Goal: Transaction & Acquisition: Purchase product/service

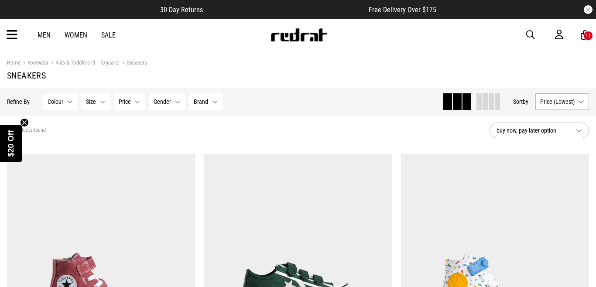
click at [560, 32] on icon at bounding box center [559, 34] width 8 height 11
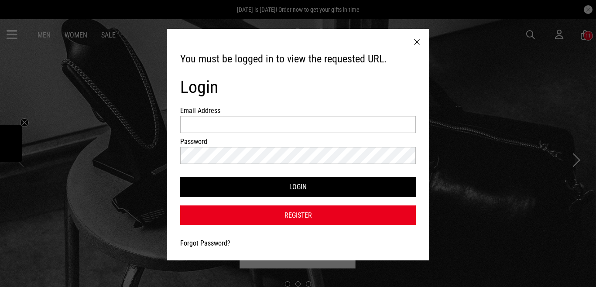
type input "**********"
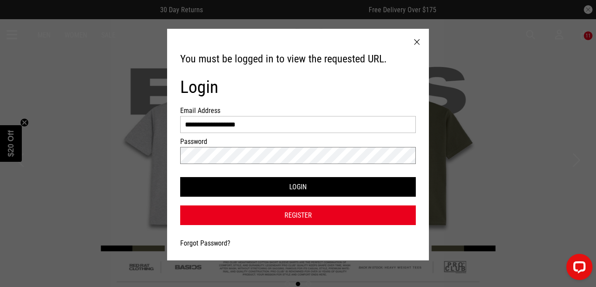
click at [180, 177] on button "Login" at bounding box center [297, 187] width 235 height 20
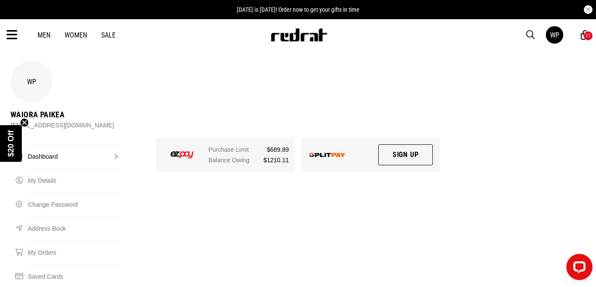
click at [16, 33] on icon at bounding box center [12, 35] width 11 height 14
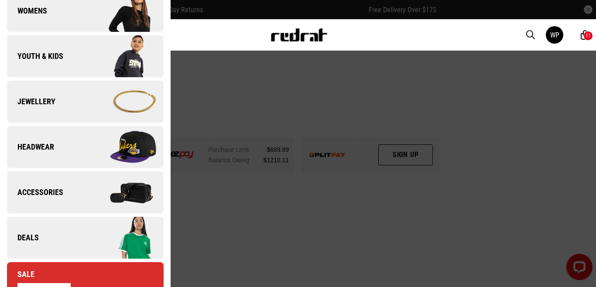
scroll to position [232, 0]
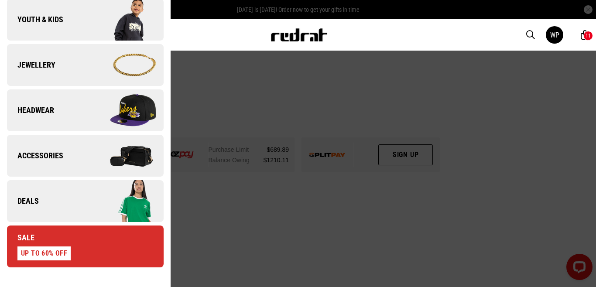
click at [48, 241] on div "Sale UP TO 60% OFF" at bounding box center [39, 246] width 64 height 28
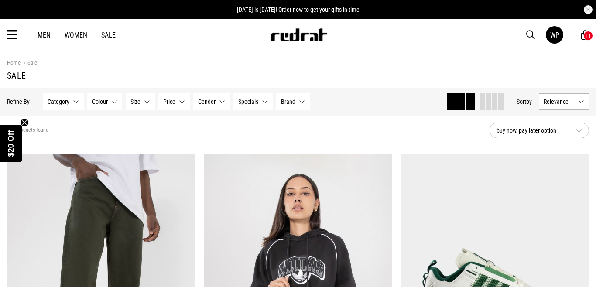
click at [486, 105] on span at bounding box center [488, 101] width 5 height 17
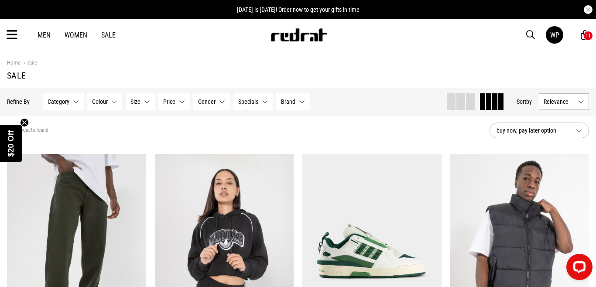
click at [563, 96] on button "Relevance" at bounding box center [563, 101] width 50 height 17
click at [560, 156] on li "Price (Lowest)" at bounding box center [563, 150] width 49 height 16
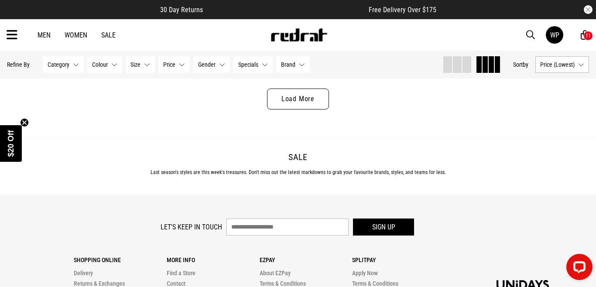
scroll to position [1619, 0]
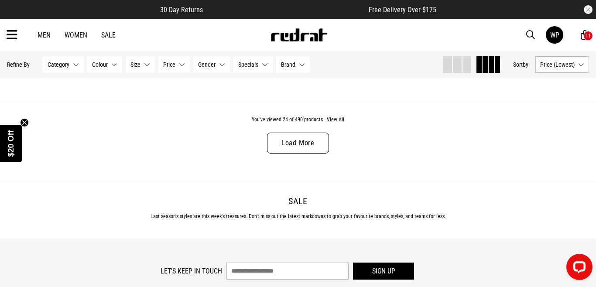
click at [289, 141] on link "Load More" at bounding box center [298, 143] width 62 height 21
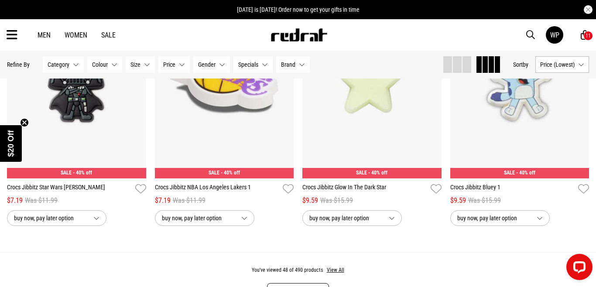
scroll to position [3026, 0]
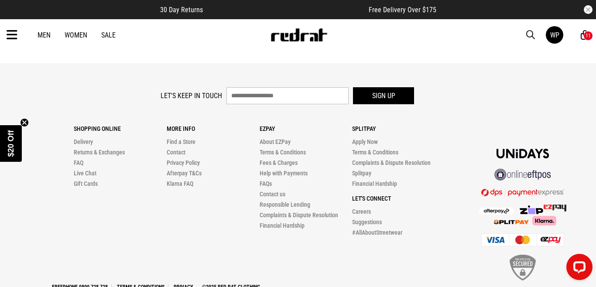
scroll to position [4906, 0]
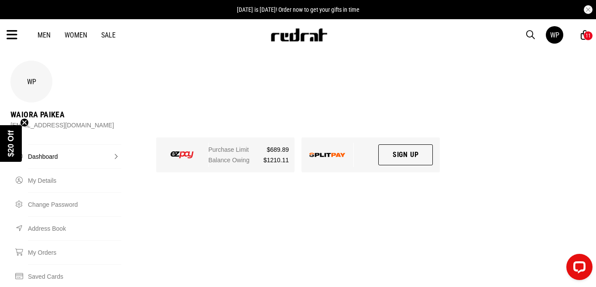
click at [14, 37] on icon at bounding box center [12, 35] width 11 height 14
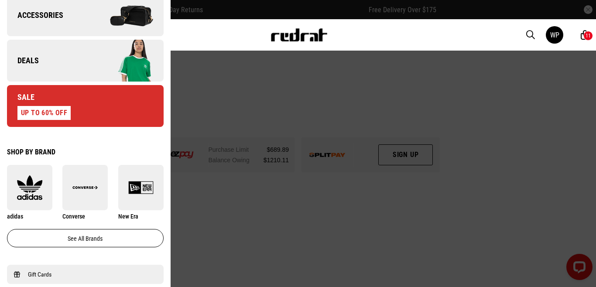
scroll to position [371, 0]
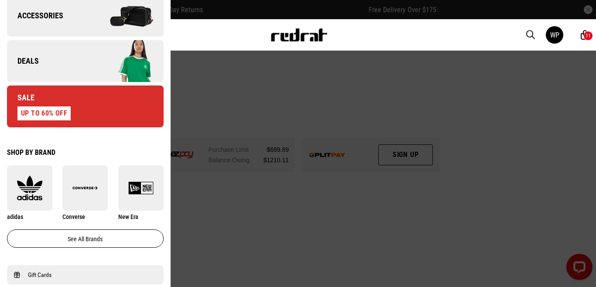
click at [58, 50] on link "Deals" at bounding box center [85, 61] width 157 height 42
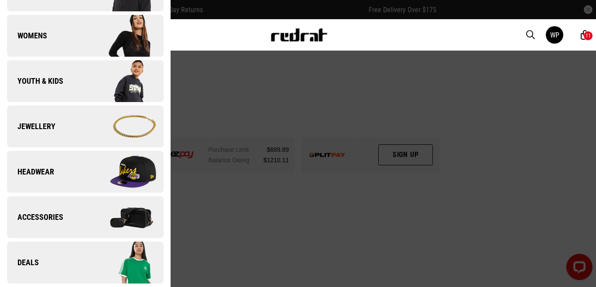
scroll to position [0, 0]
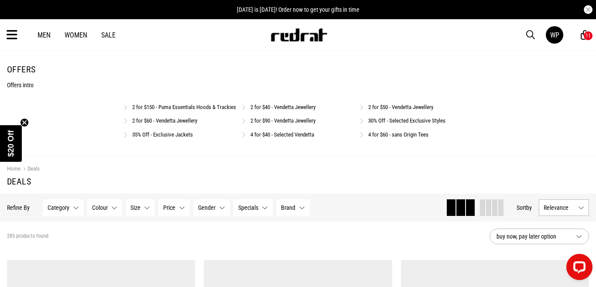
click at [266, 108] on link "2 for $40 - Vendetta Jewellery" at bounding box center [282, 107] width 65 height 7
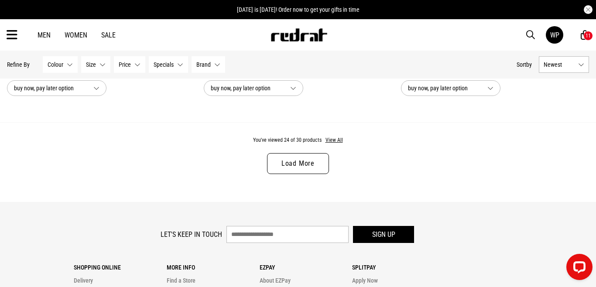
scroll to position [2680, 0]
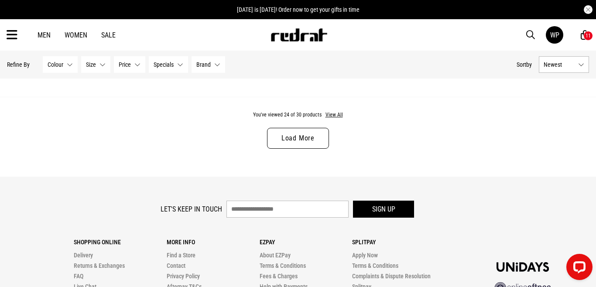
click at [312, 131] on link "Load More" at bounding box center [298, 138] width 62 height 21
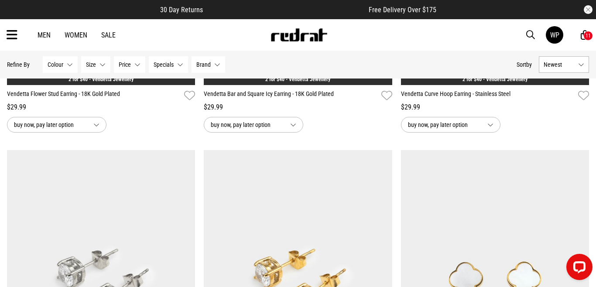
scroll to position [2420, 0]
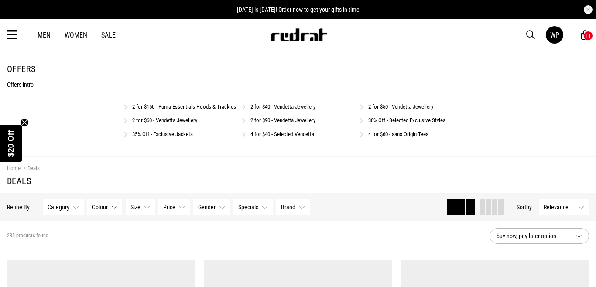
click at [403, 105] on link "2 for $50 - Vendetta Jewellery" at bounding box center [400, 106] width 65 height 7
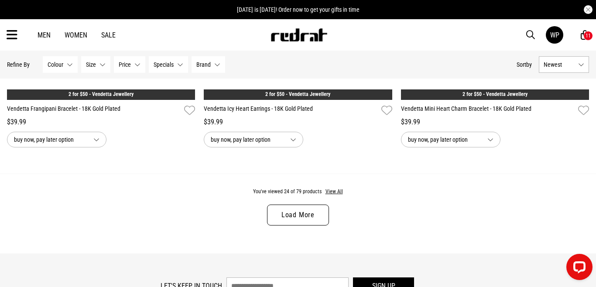
scroll to position [2611, 0]
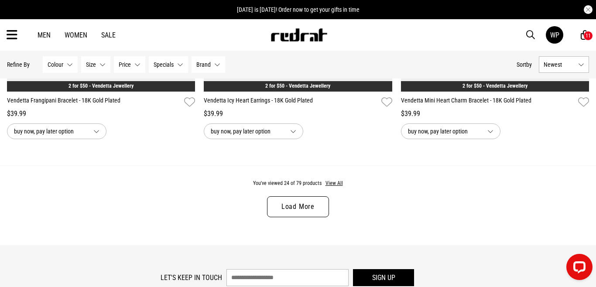
click at [312, 205] on link "Load More" at bounding box center [298, 206] width 62 height 21
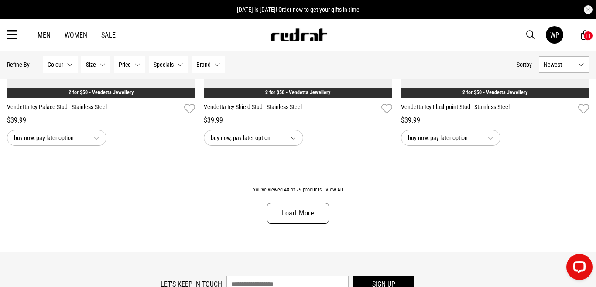
scroll to position [5232, 0]
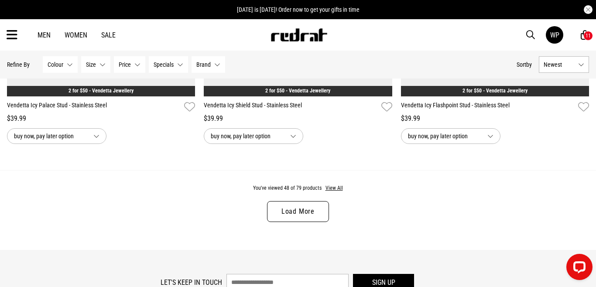
click at [312, 205] on link "Load More" at bounding box center [298, 211] width 62 height 21
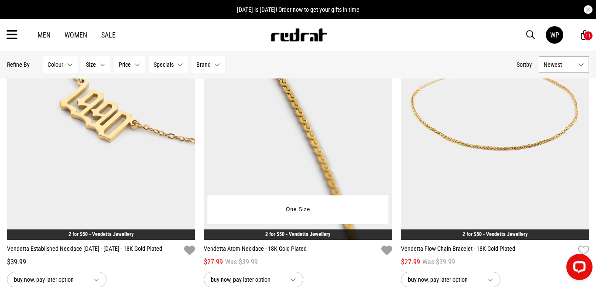
scroll to position [7787, 0]
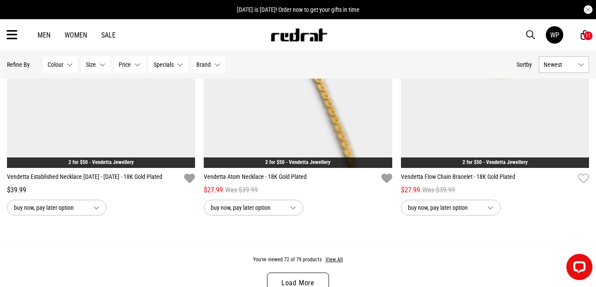
click at [303, 280] on link "Load More" at bounding box center [298, 282] width 62 height 21
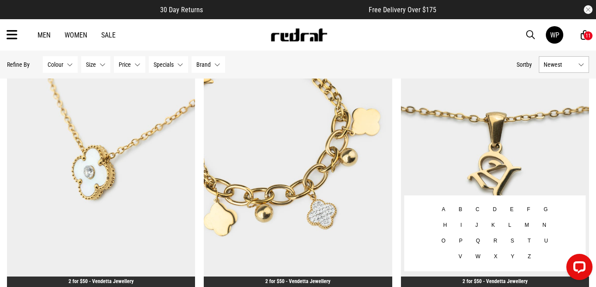
scroll to position [781, 0]
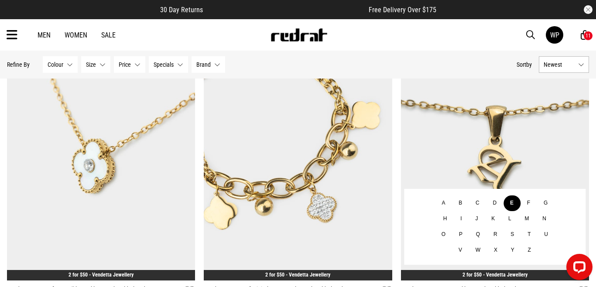
click at [513, 202] on button "E" at bounding box center [511, 203] width 17 height 16
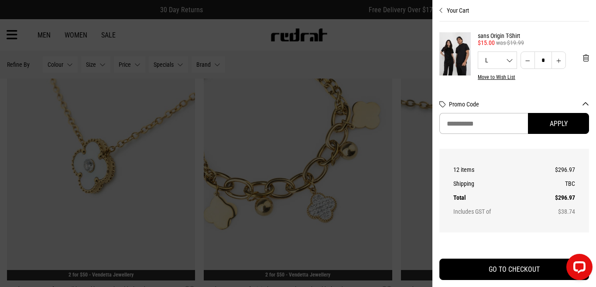
click at [387, 34] on div at bounding box center [298, 143] width 596 height 287
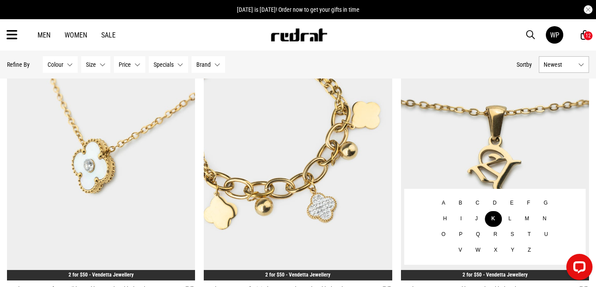
click at [492, 218] on button "K" at bounding box center [492, 219] width 17 height 16
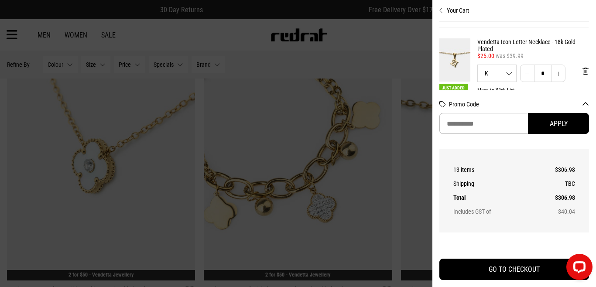
scroll to position [438, 0]
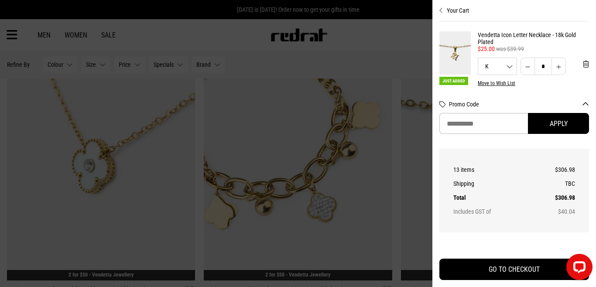
click at [439, 13] on icon "Close cart preview" at bounding box center [441, 10] width 4 height 7
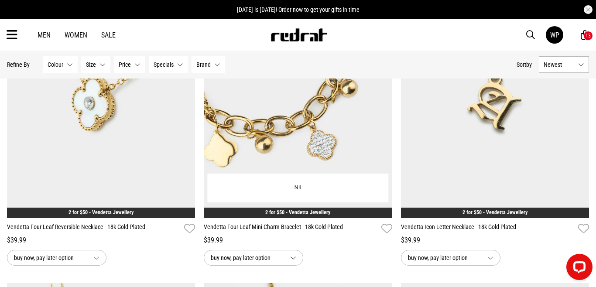
scroll to position [844, 0]
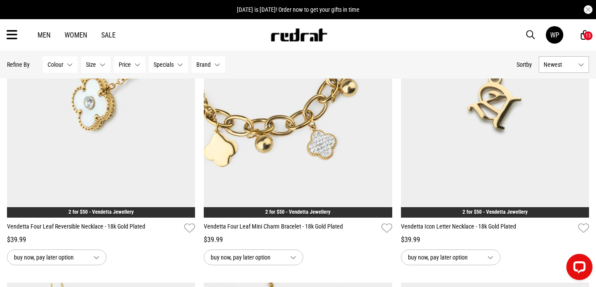
click at [14, 30] on icon at bounding box center [12, 35] width 11 height 14
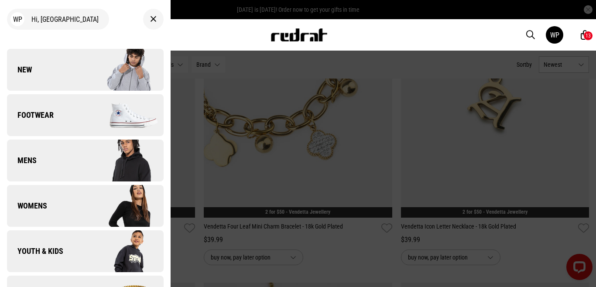
click at [235, 26] on div "Men Women Sale WP Hi, Waiora New Back Footwear Back Footwear Mens Back Mens Wom…" at bounding box center [298, 34] width 596 height 31
click at [264, 48] on div "Men Women Sale WP Hi, Waiora New Back Footwear Back Footwear Mens Back Mens Wom…" at bounding box center [298, 34] width 596 height 31
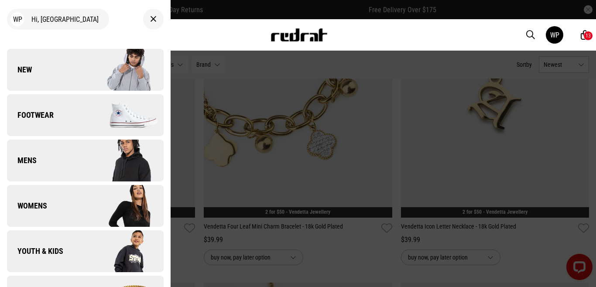
click at [317, 62] on div at bounding box center [298, 143] width 596 height 287
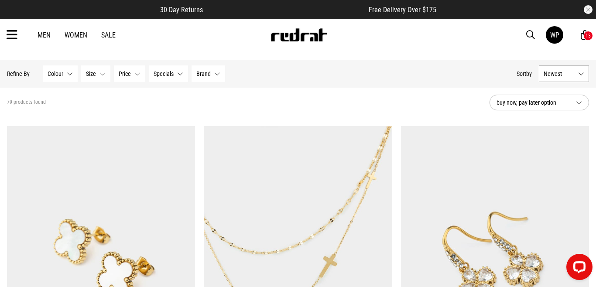
scroll to position [0, 0]
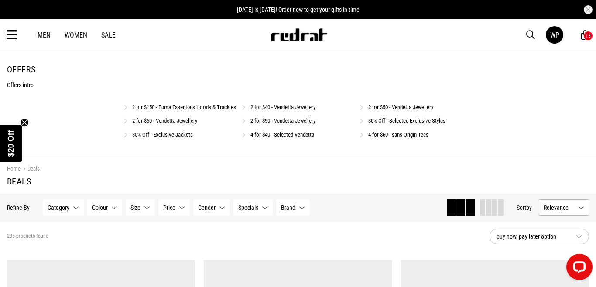
scroll to position [0, 0]
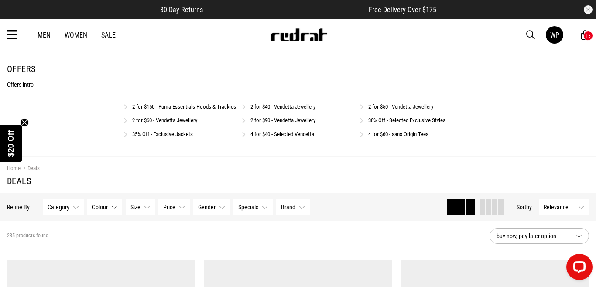
click at [195, 123] on link "2 for $60 - Vendetta Jewellery" at bounding box center [164, 120] width 65 height 7
click at [385, 107] on link "2 for $50 - Vendetta Jewellery" at bounding box center [400, 107] width 65 height 7
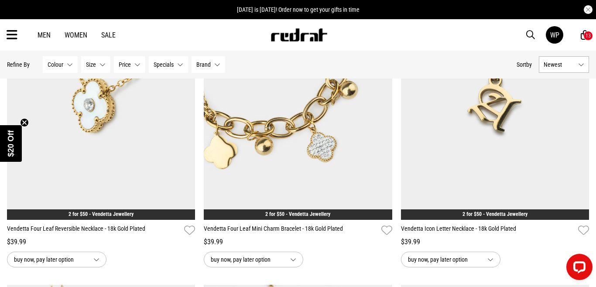
scroll to position [842, 0]
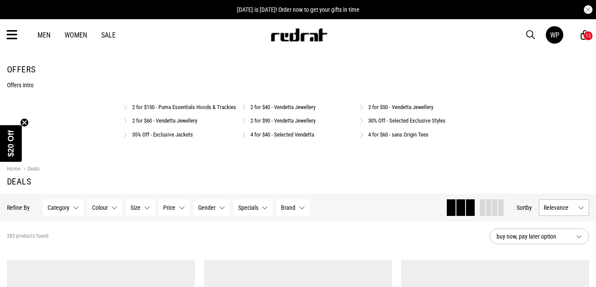
click at [266, 105] on link "2 for $40 - Vendetta Jewellery" at bounding box center [282, 107] width 65 height 7
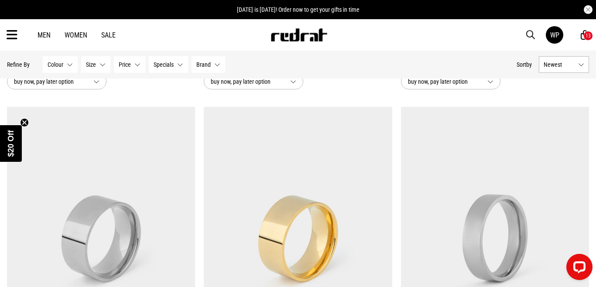
scroll to position [867, 0]
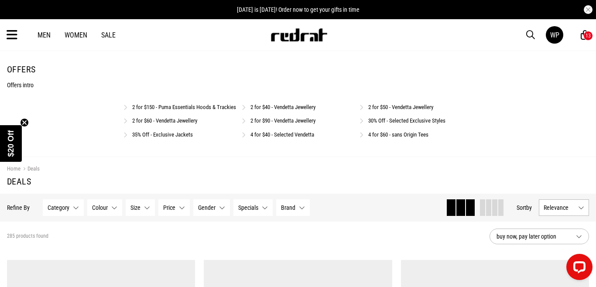
click at [581, 38] on icon at bounding box center [584, 35] width 8 height 11
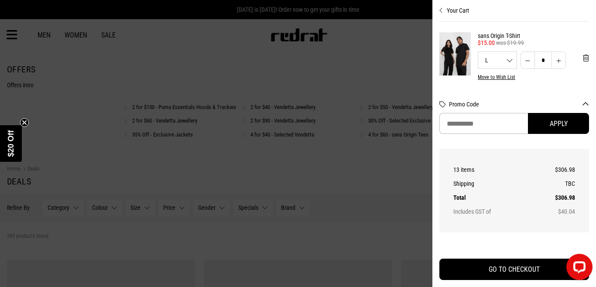
click at [311, 170] on div at bounding box center [298, 143] width 596 height 287
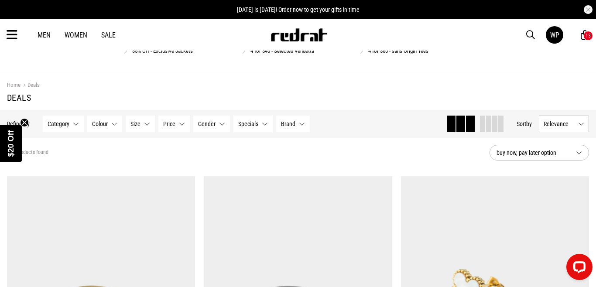
scroll to position [55, 0]
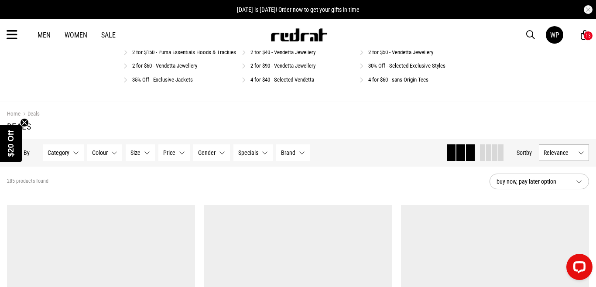
click at [582, 37] on icon at bounding box center [584, 35] width 8 height 11
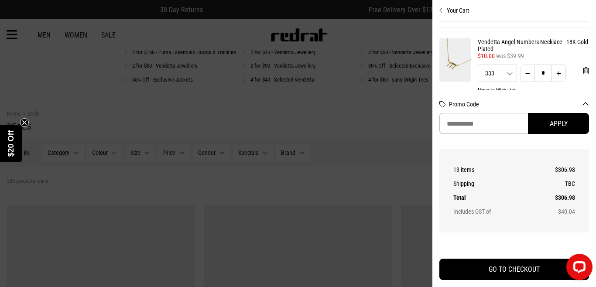
scroll to position [686, 0]
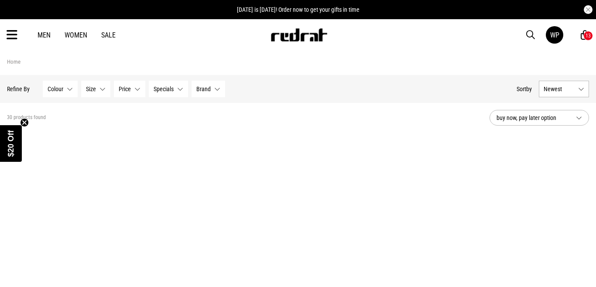
click at [586, 38] on div "13" at bounding box center [587, 36] width 5 height 6
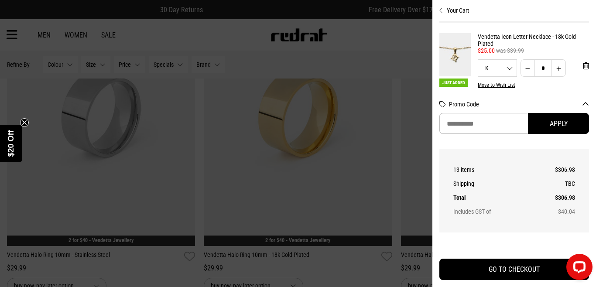
scroll to position [434, 0]
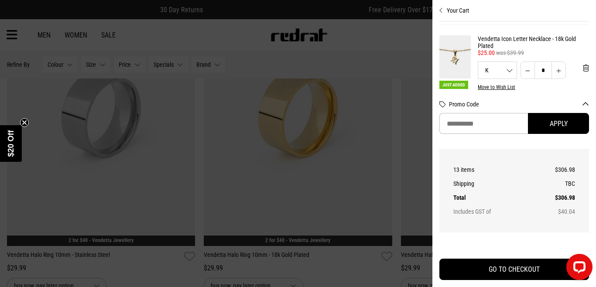
click at [487, 39] on link "Vendetta Icon Letter Necklace - 18k Gold Plated" at bounding box center [532, 42] width 111 height 14
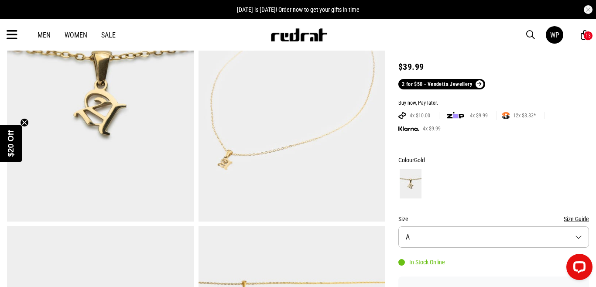
click at [461, 235] on button "Size A" at bounding box center [493, 236] width 191 height 21
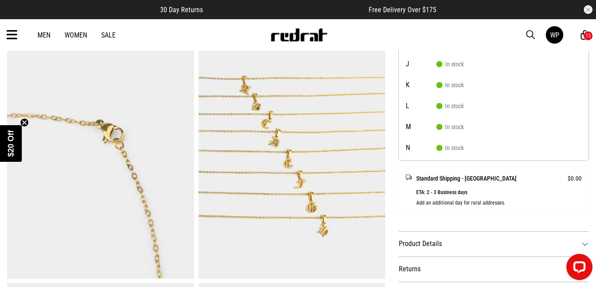
scroll to position [197, 0]
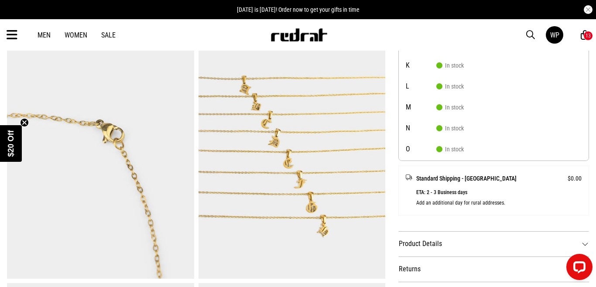
click at [200, 27] on div "Men Women Sale WP Hi, Waiora New Back Footwear Back Mens Back Womens Back Youth…" at bounding box center [298, 34] width 596 height 31
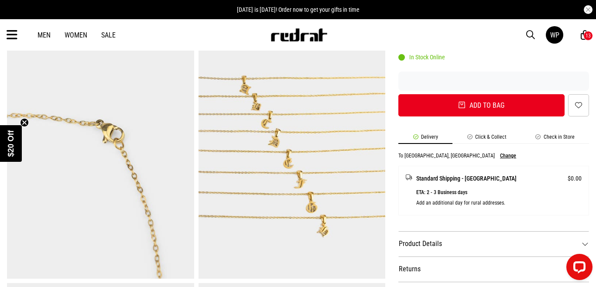
scroll to position [0, 0]
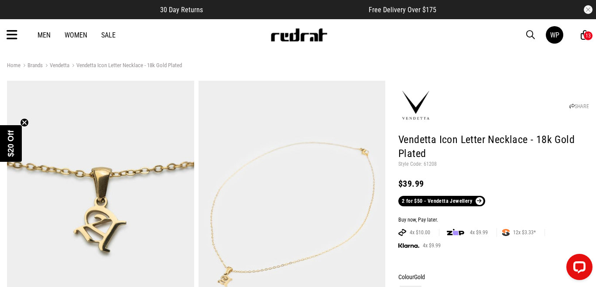
click at [583, 37] on div "13" at bounding box center [588, 36] width 10 height 10
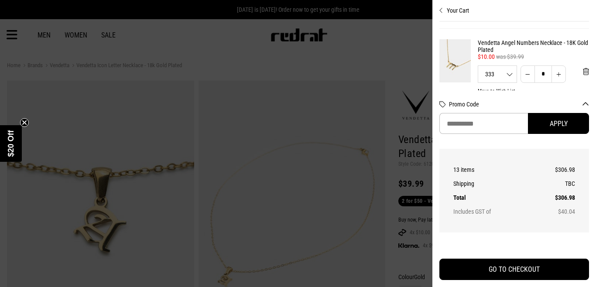
scroll to position [735, 0]
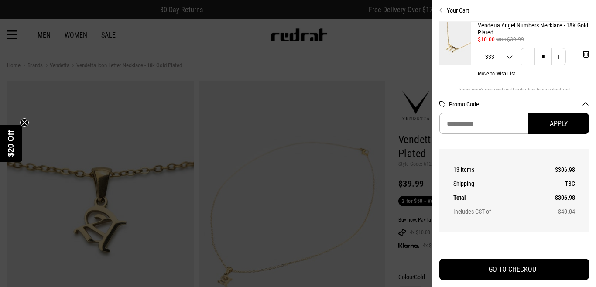
click at [504, 25] on link "Vendetta Angel Numbers Necklace - 18K Gold Plated" at bounding box center [532, 29] width 111 height 14
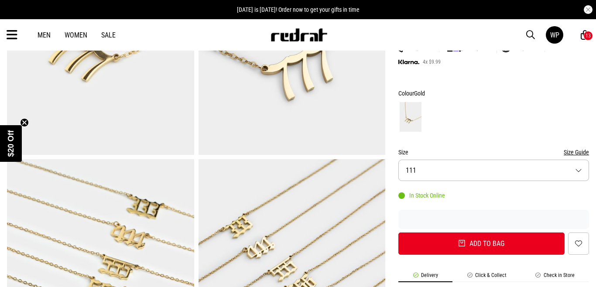
scroll to position [199, 0]
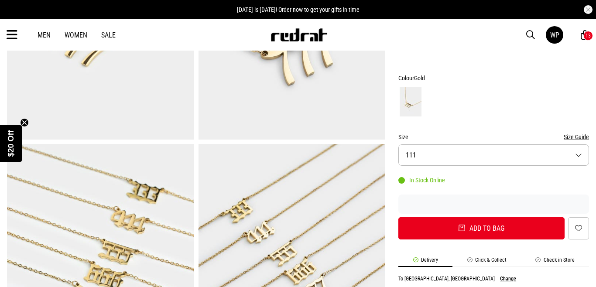
click at [249, 209] on img at bounding box center [291, 273] width 187 height 258
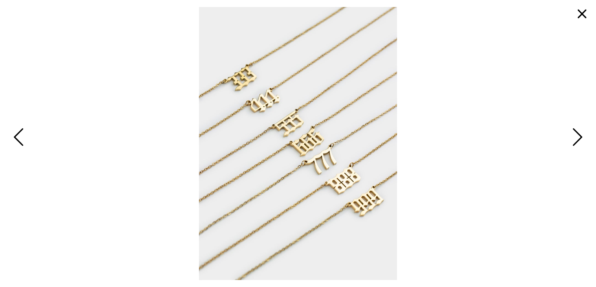
click at [583, 11] on button "button" at bounding box center [581, 13] width 21 height 21
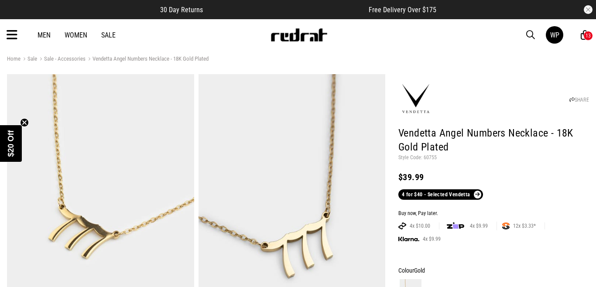
scroll to position [0, 0]
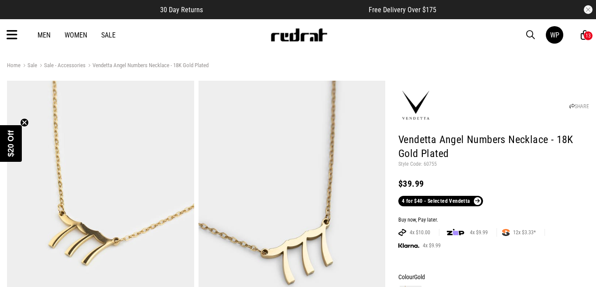
click at [431, 197] on link "4 for $40 - Selected Vendetta" at bounding box center [440, 201] width 85 height 10
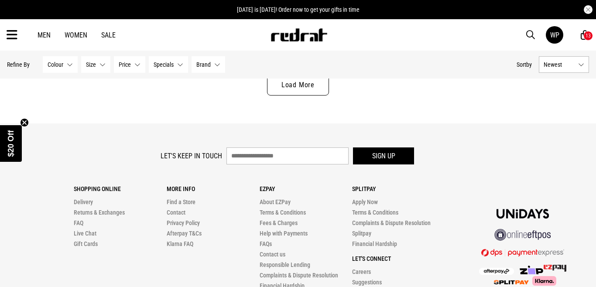
scroll to position [2694, 0]
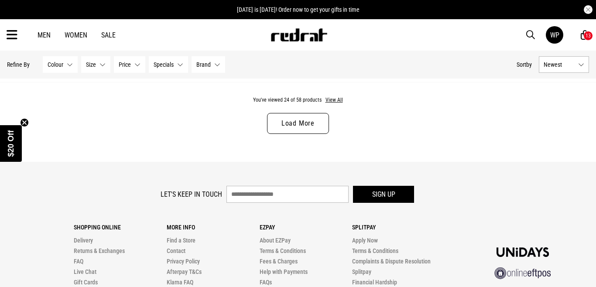
click at [275, 116] on link "Load More" at bounding box center [298, 123] width 62 height 21
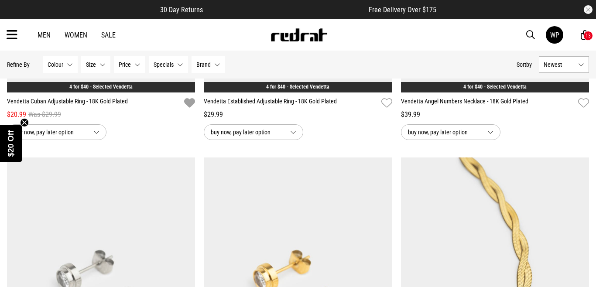
scroll to position [4241, 0]
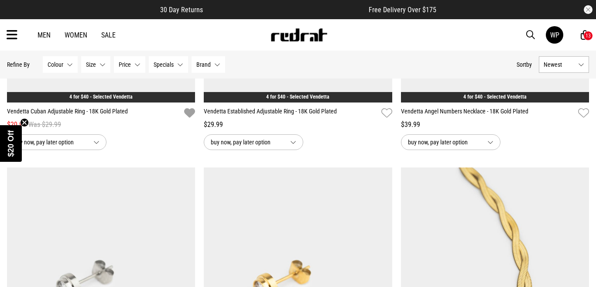
click at [16, 37] on icon at bounding box center [12, 35] width 11 height 14
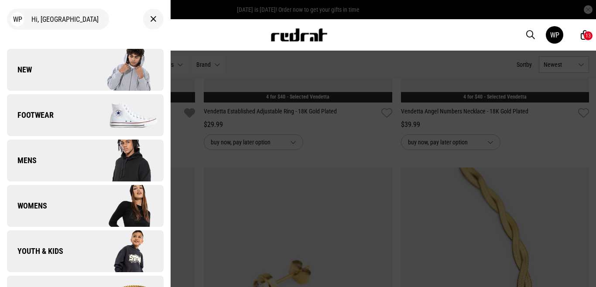
click at [240, 32] on div "Men Women Sale WP Hi, Waiora New Back Footwear Back Footwear Mens Back Mens Wom…" at bounding box center [298, 34] width 596 height 31
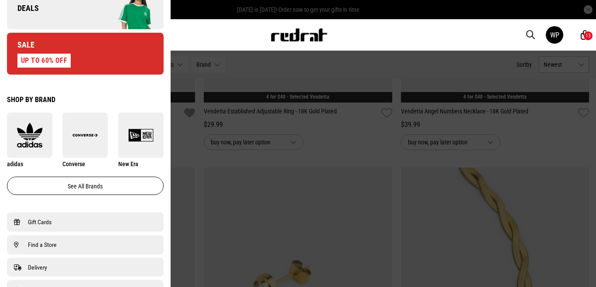
scroll to position [463, 0]
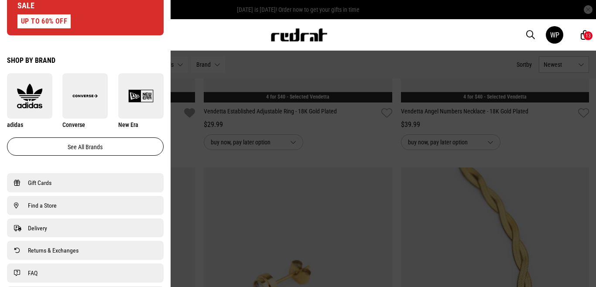
click at [358, 78] on div at bounding box center [298, 143] width 596 height 287
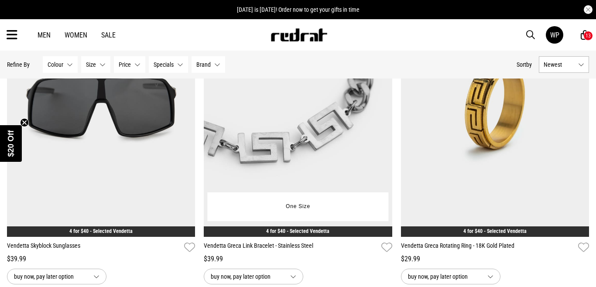
scroll to position [0, 0]
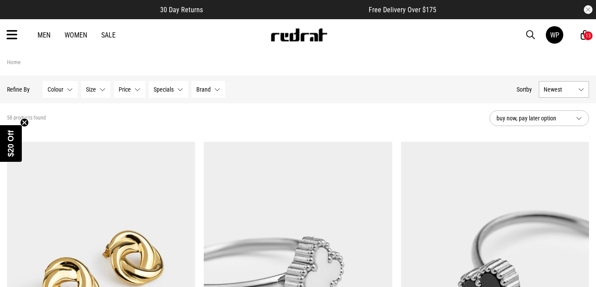
click at [295, 34] on img at bounding box center [299, 34] width 58 height 13
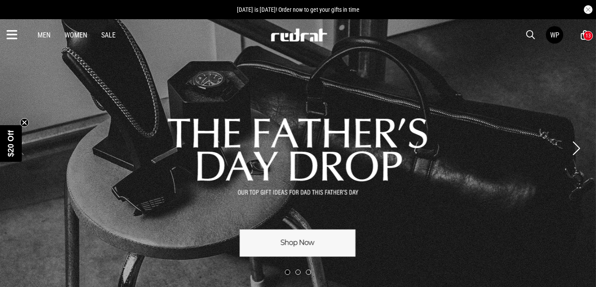
scroll to position [23, 0]
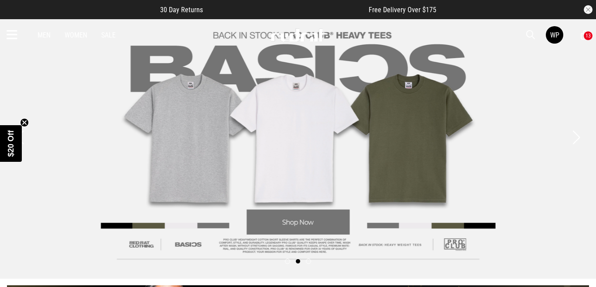
click at [588, 37] on div "13" at bounding box center [587, 36] width 5 height 6
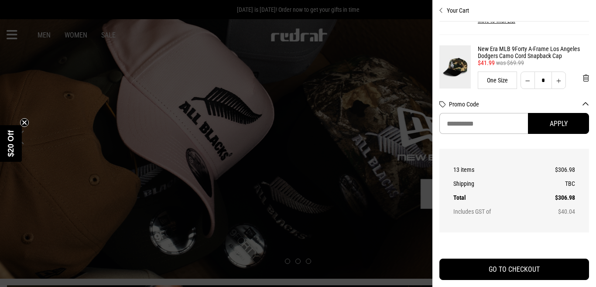
scroll to position [391, 0]
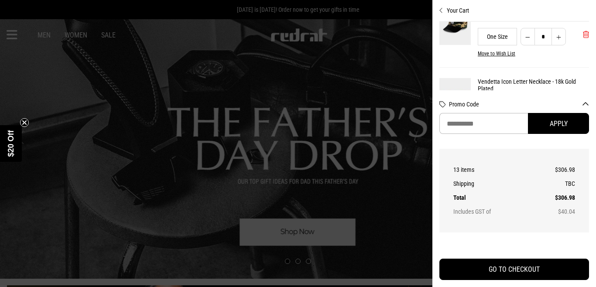
click at [580, 35] on button "'Remove from cart" at bounding box center [585, 35] width 20 height 22
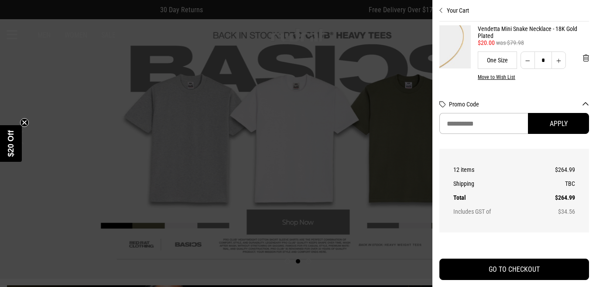
scroll to position [65, 0]
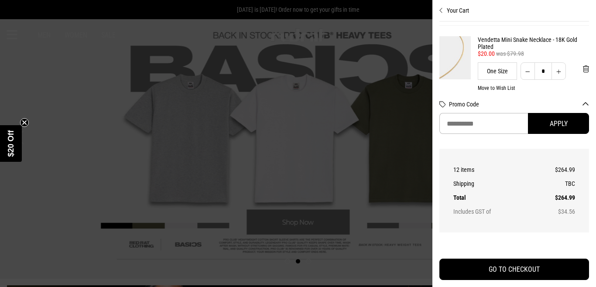
click at [488, 42] on link "Vendetta Mini Snake Necklace - 18K Gold Plated" at bounding box center [532, 43] width 111 height 14
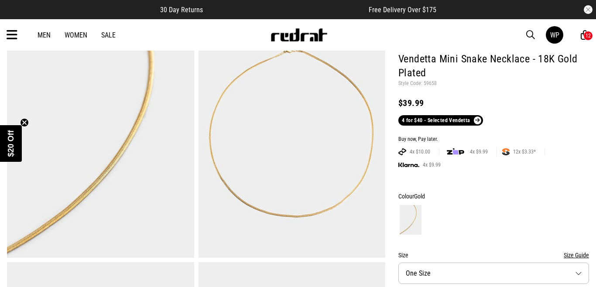
scroll to position [68, 0]
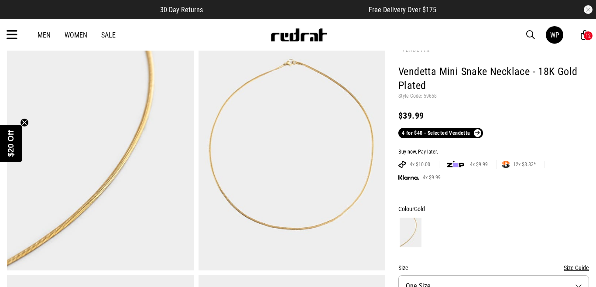
click at [446, 129] on link "4 for $40 - Selected Vendetta" at bounding box center [440, 133] width 85 height 10
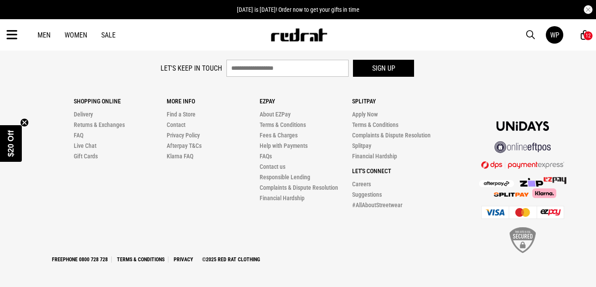
scroll to position [2670, 0]
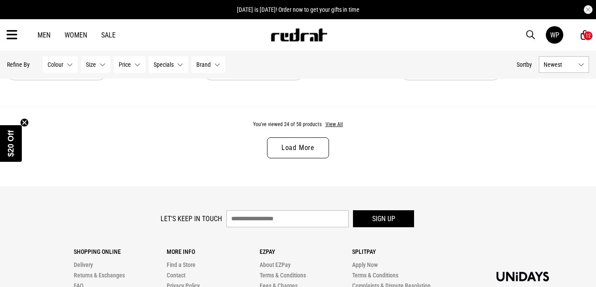
click at [313, 144] on link "Load More" at bounding box center [298, 147] width 62 height 21
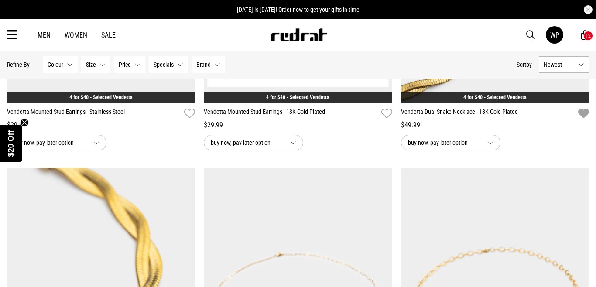
scroll to position [4399, 0]
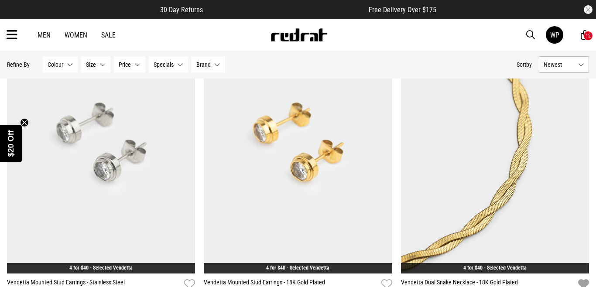
click at [11, 35] on icon at bounding box center [12, 35] width 11 height 14
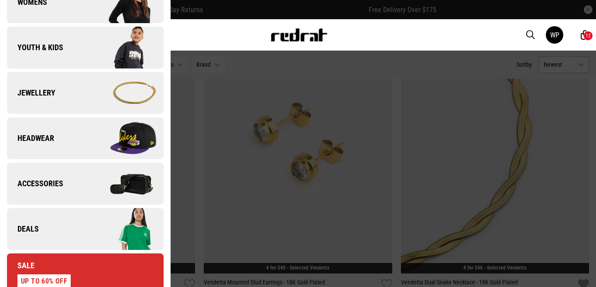
scroll to position [207, 0]
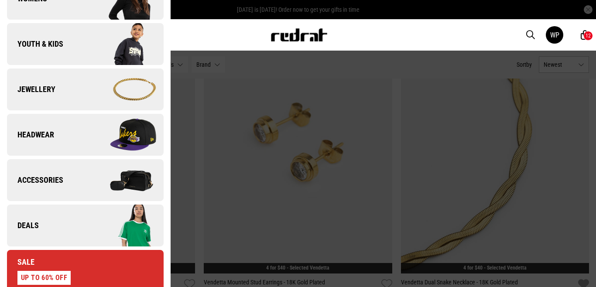
click at [27, 260] on span "Sale" at bounding box center [20, 262] width 27 height 10
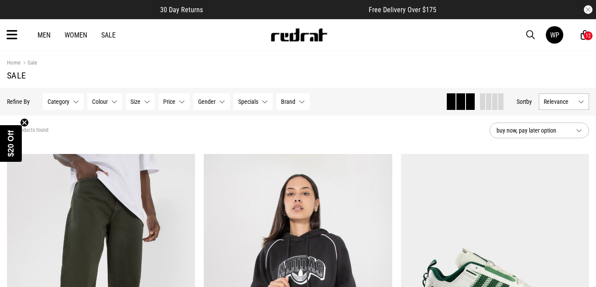
click at [574, 96] on button "Relevance" at bounding box center [563, 101] width 50 height 17
click at [555, 173] on li "Price (Highest)" at bounding box center [563, 166] width 49 height 16
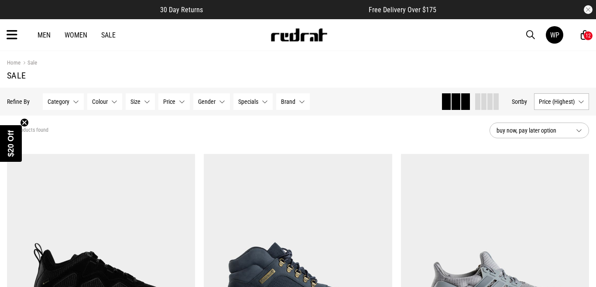
click at [481, 100] on span at bounding box center [483, 101] width 5 height 17
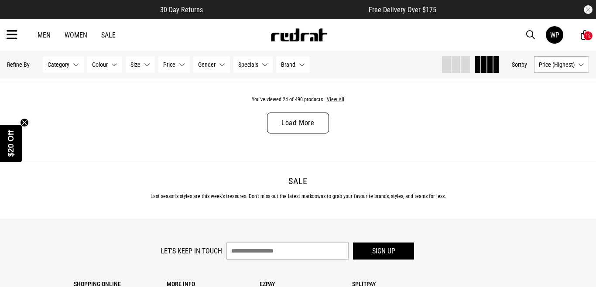
scroll to position [1638, 0]
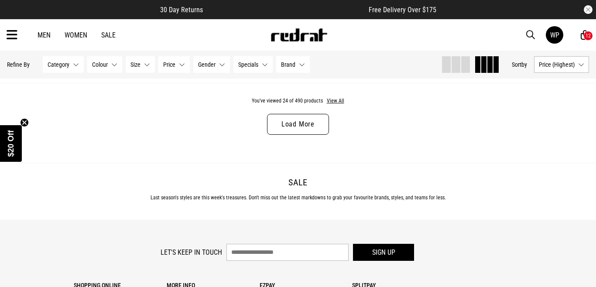
click at [293, 121] on link "Load More" at bounding box center [298, 124] width 62 height 21
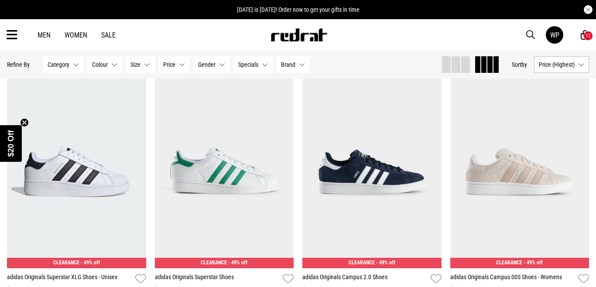
scroll to position [3072, 0]
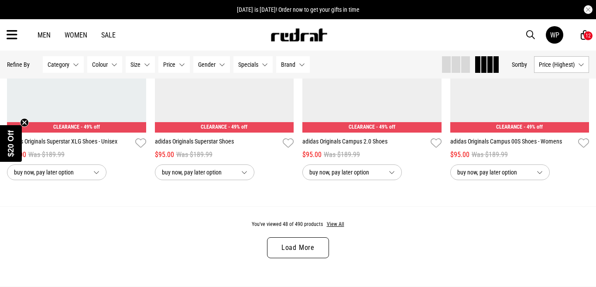
click at [294, 252] on link "Load More" at bounding box center [298, 247] width 62 height 21
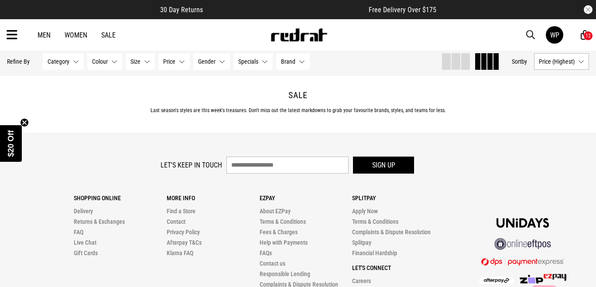
scroll to position [4661, 0]
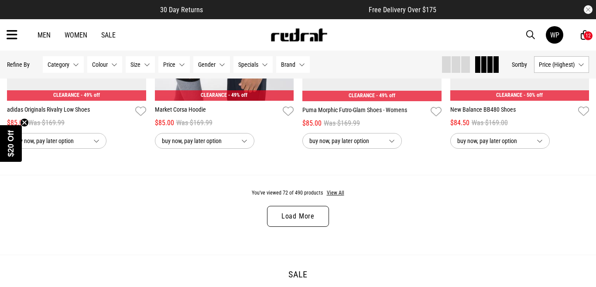
click at [297, 222] on link "Load More" at bounding box center [298, 216] width 62 height 21
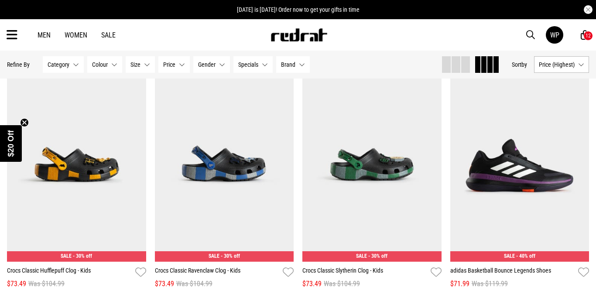
scroll to position [6159, 0]
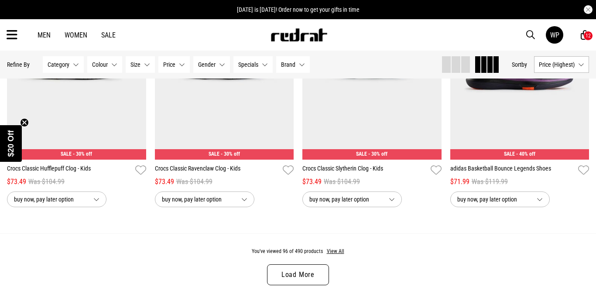
click at [278, 278] on link "Load More" at bounding box center [298, 274] width 62 height 21
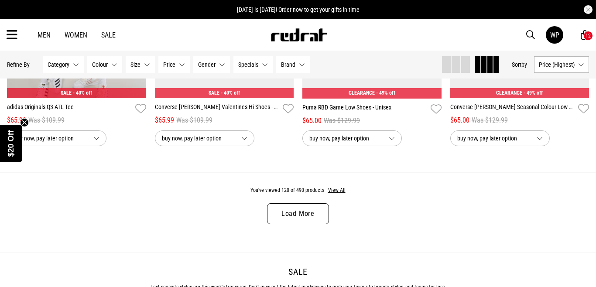
scroll to position [7777, 0]
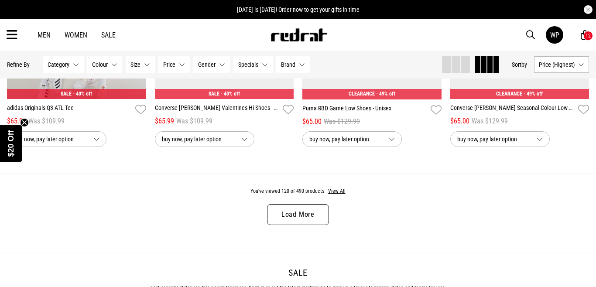
click at [306, 213] on link "Load More" at bounding box center [298, 214] width 62 height 21
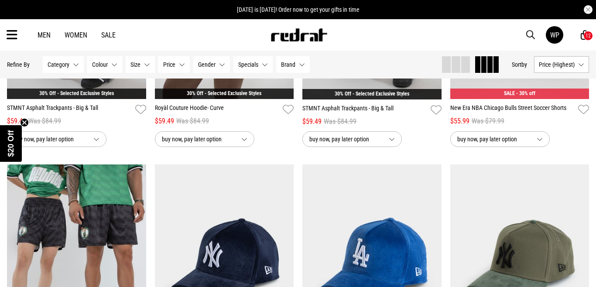
scroll to position [9087, 0]
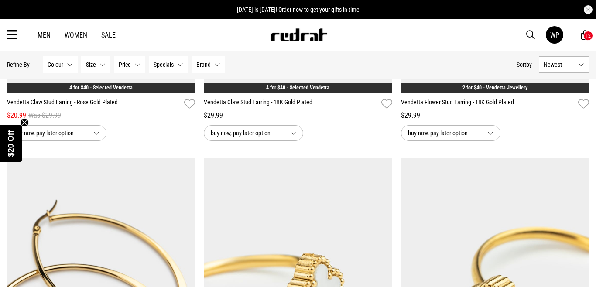
scroll to position [1137, 0]
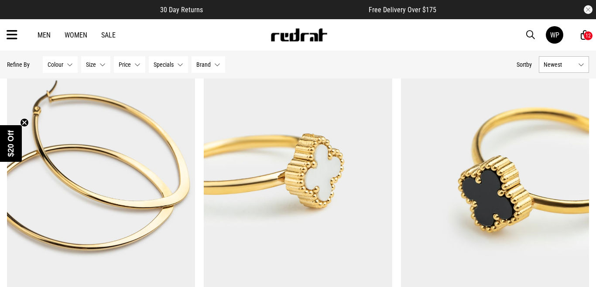
click at [16, 36] on icon at bounding box center [12, 35] width 11 height 14
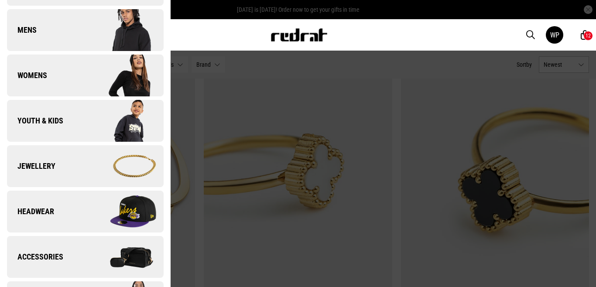
scroll to position [194, 0]
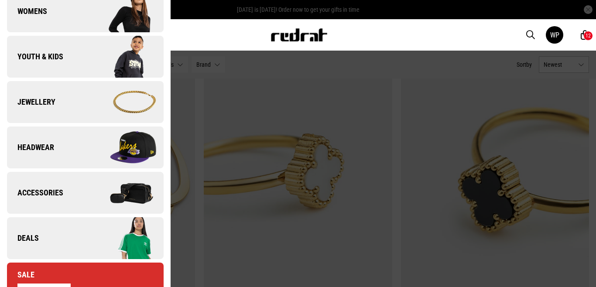
click at [38, 239] on link "Deals" at bounding box center [85, 238] width 157 height 42
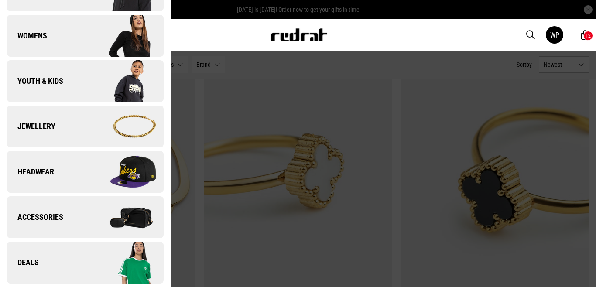
scroll to position [0, 0]
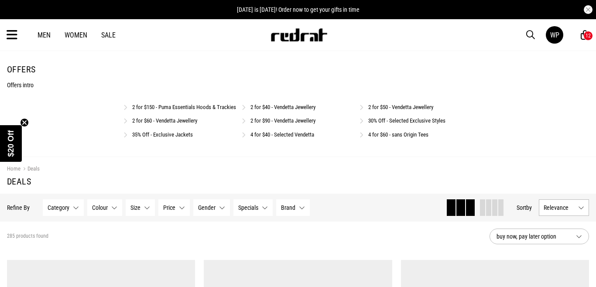
click at [181, 124] on link "2 for $60 - Vendetta Jewellery" at bounding box center [164, 120] width 65 height 7
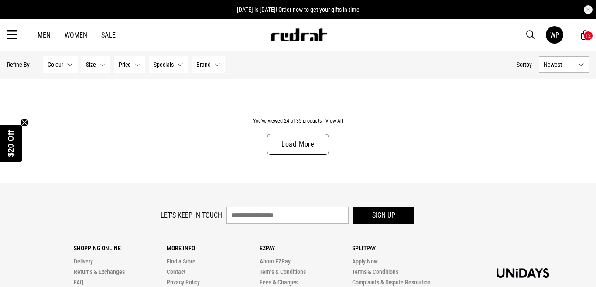
scroll to position [2679, 0]
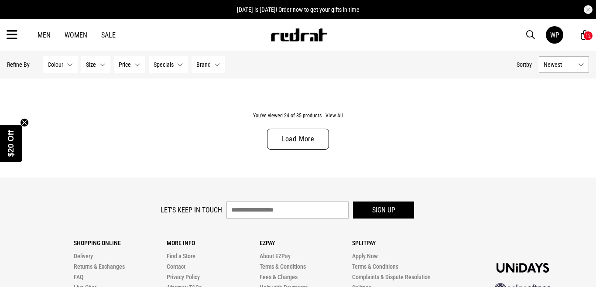
click at [301, 136] on link "Load More" at bounding box center [298, 139] width 62 height 21
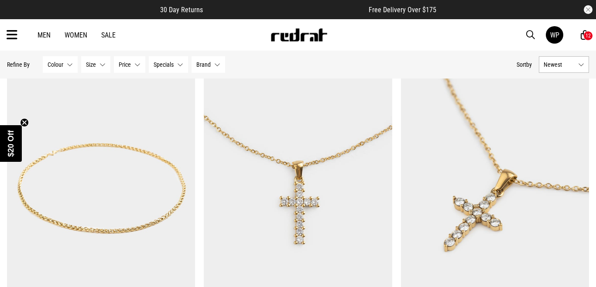
scroll to position [2973, 0]
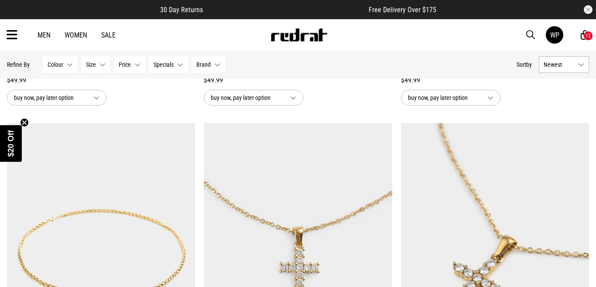
click at [12, 39] on icon at bounding box center [12, 35] width 11 height 14
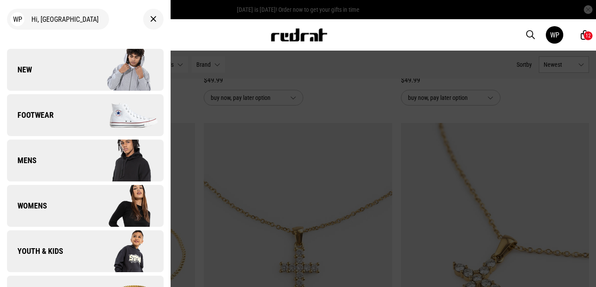
click at [494, 58] on div at bounding box center [298, 143] width 596 height 287
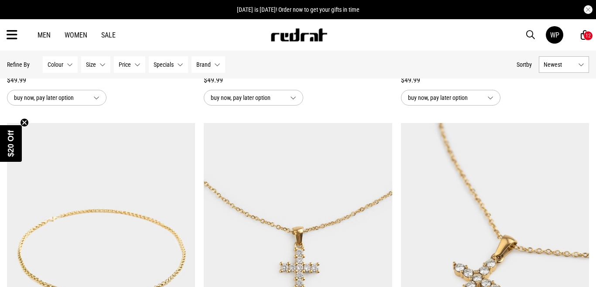
click at [7, 32] on icon at bounding box center [12, 35] width 11 height 14
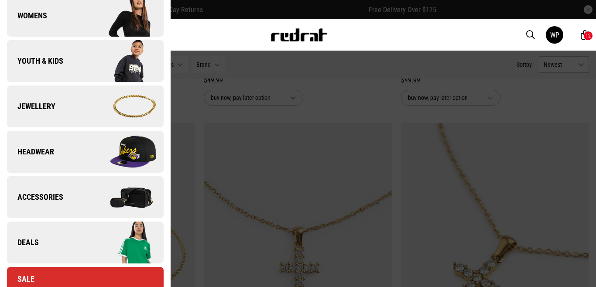
scroll to position [194, 0]
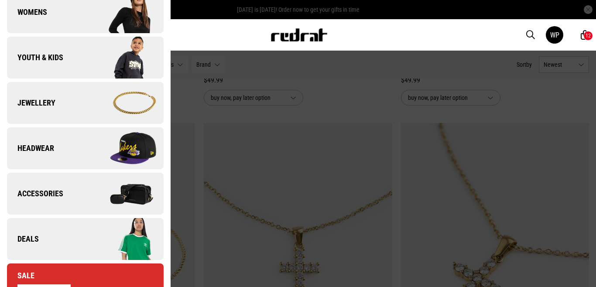
click at [64, 145] on link "Headwear" at bounding box center [85, 148] width 157 height 42
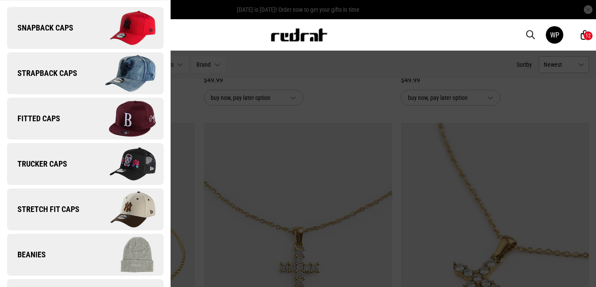
scroll to position [56, 0]
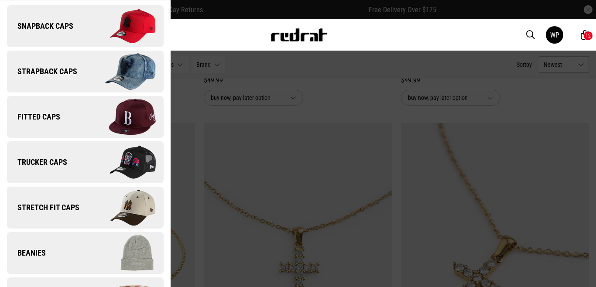
click at [56, 162] on span "Trucker Caps" at bounding box center [37, 162] width 60 height 10
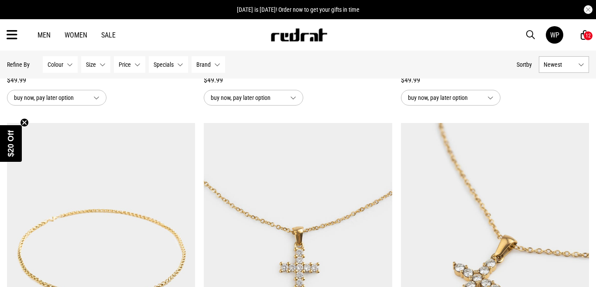
click at [14, 35] on icon at bounding box center [12, 35] width 11 height 14
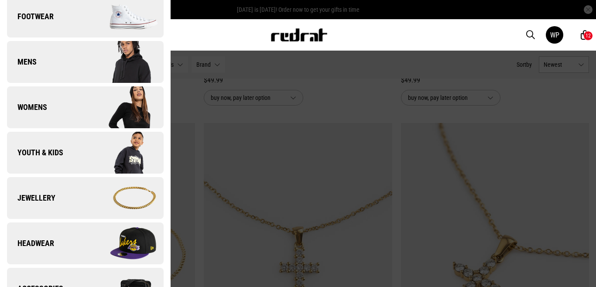
scroll to position [137, 0]
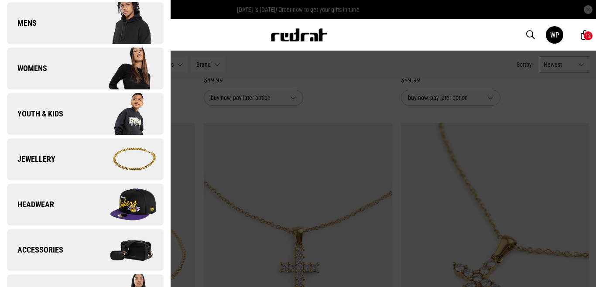
click at [54, 198] on link "Headwear" at bounding box center [85, 205] width 157 height 42
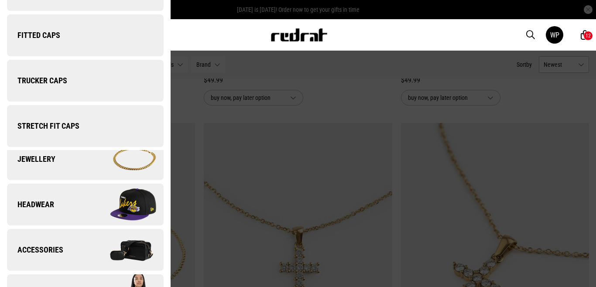
scroll to position [0, 0]
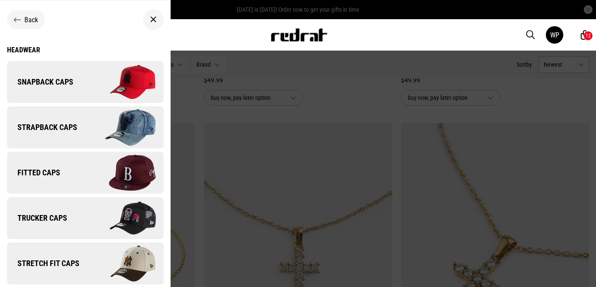
click at [107, 77] on img at bounding box center [124, 82] width 78 height 44
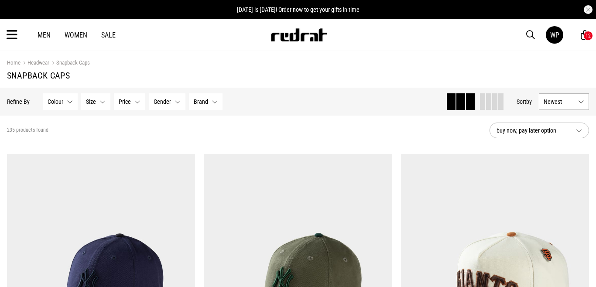
click at [562, 97] on button "Newest" at bounding box center [563, 101] width 50 height 17
click at [566, 149] on li "Price (Lowest)" at bounding box center [563, 150] width 49 height 16
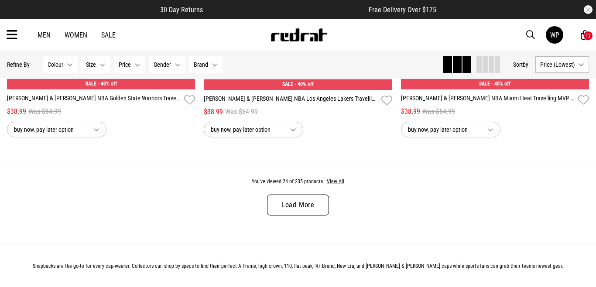
scroll to position [2676, 0]
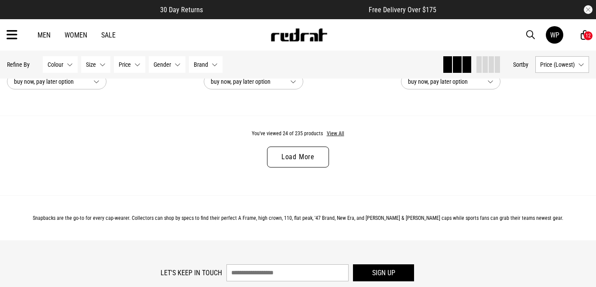
click at [311, 158] on link "Load More" at bounding box center [298, 156] width 62 height 21
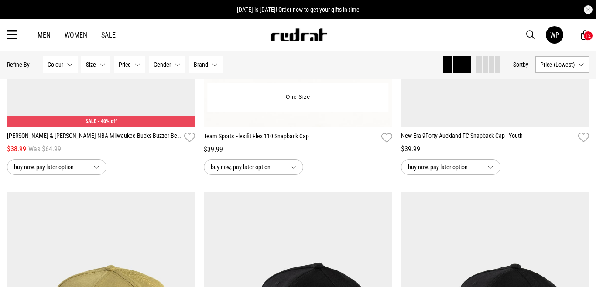
scroll to position [3289, 0]
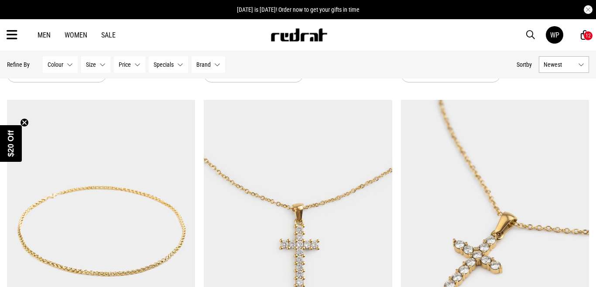
click at [583, 39] on icon at bounding box center [584, 35] width 8 height 11
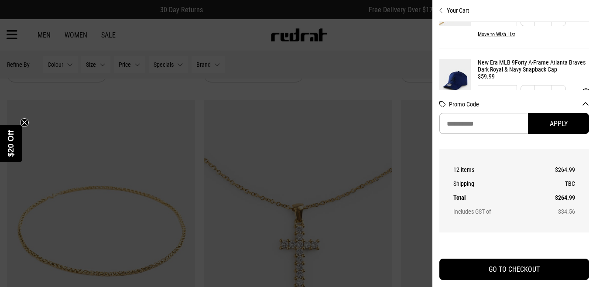
scroll to position [120, 0]
click at [517, 58] on link "New Era MLB 9Forty A-Frame Atlanta Braves Dark Royal & Navy Snapback Cap" at bounding box center [532, 65] width 111 height 14
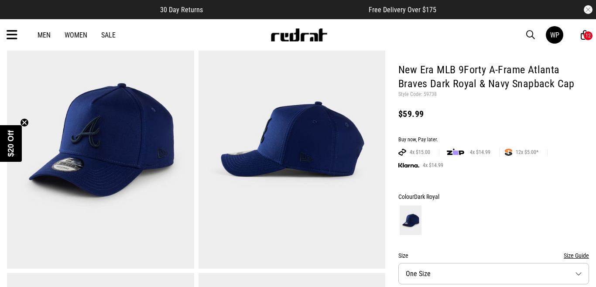
scroll to position [70, 0]
click at [16, 26] on div "Men Women Sale WP Hi, Waiora New Back Footwear Back Mens Back Womens Back Youth…" at bounding box center [298, 34] width 596 height 31
click at [9, 37] on icon at bounding box center [12, 35] width 11 height 14
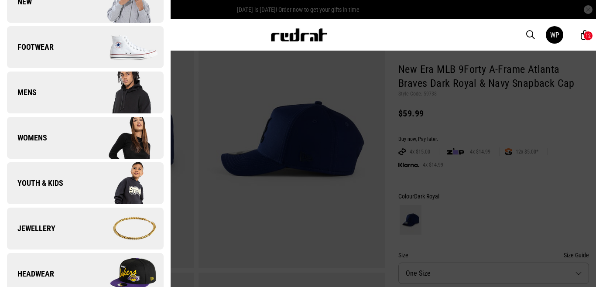
scroll to position [68, 0]
click at [51, 263] on link "Headwear" at bounding box center [85, 274] width 157 height 42
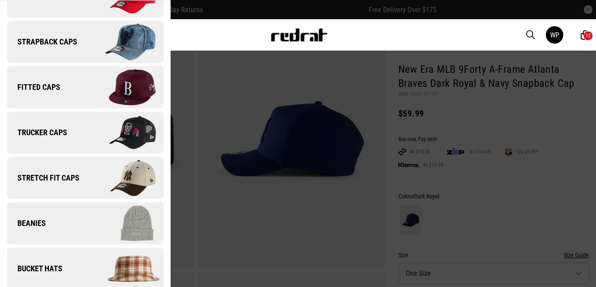
scroll to position [90, 0]
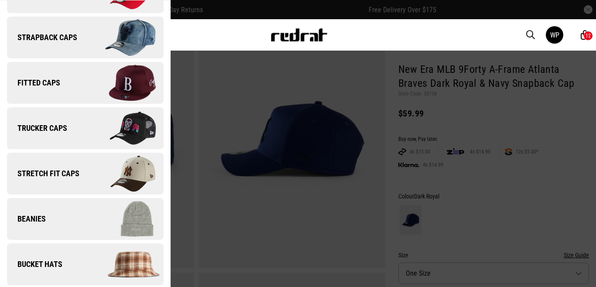
click at [137, 128] on img at bounding box center [124, 128] width 78 height 44
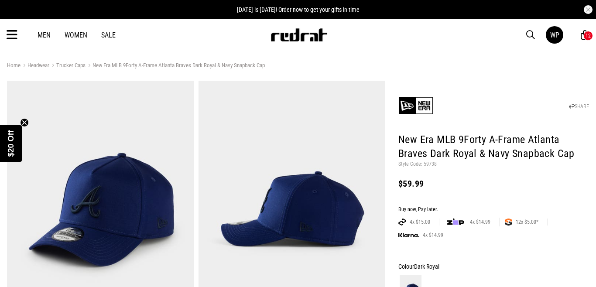
click at [284, 40] on img at bounding box center [299, 34] width 58 height 13
click at [11, 32] on icon at bounding box center [12, 35] width 11 height 14
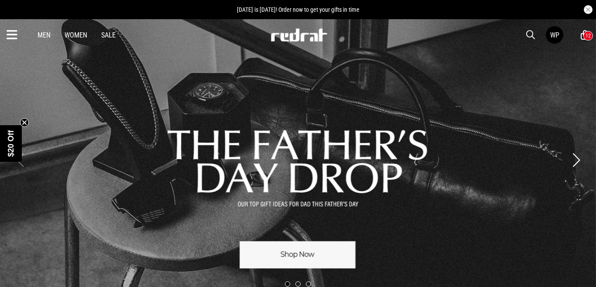
click at [11, 37] on icon at bounding box center [12, 35] width 11 height 14
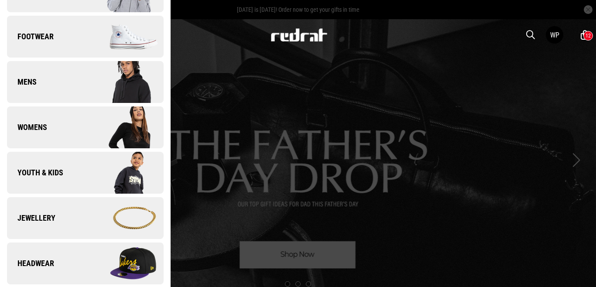
scroll to position [84, 0]
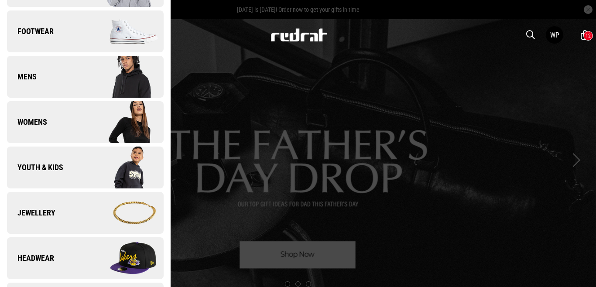
click at [39, 252] on link "Headwear" at bounding box center [85, 258] width 157 height 42
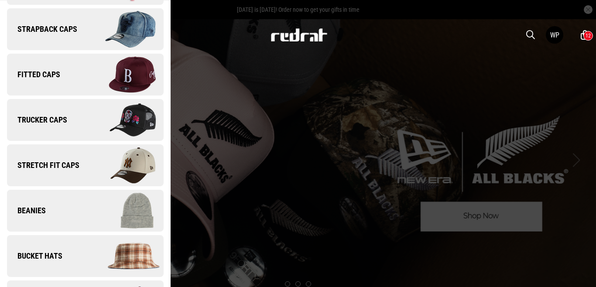
scroll to position [0, 0]
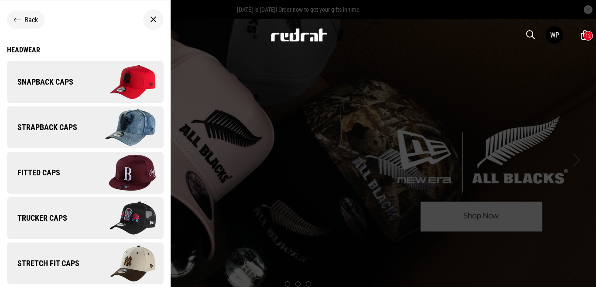
click at [131, 77] on img at bounding box center [124, 82] width 78 height 44
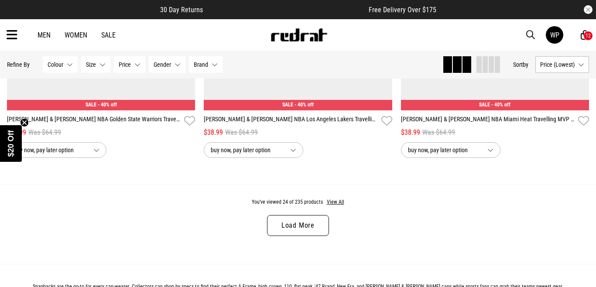
scroll to position [2595, 0]
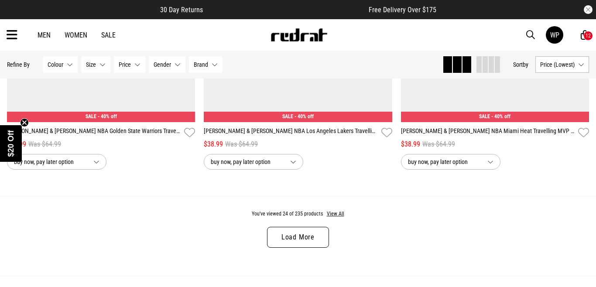
click at [295, 236] on link "Load More" at bounding box center [298, 237] width 62 height 21
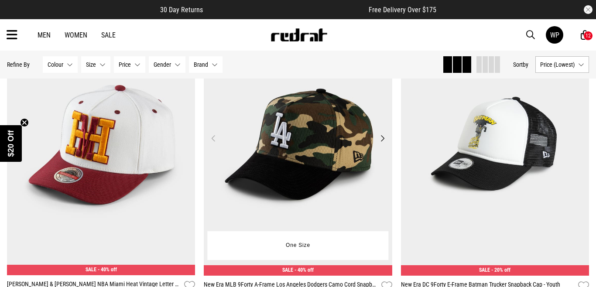
scroll to position [3743, 0]
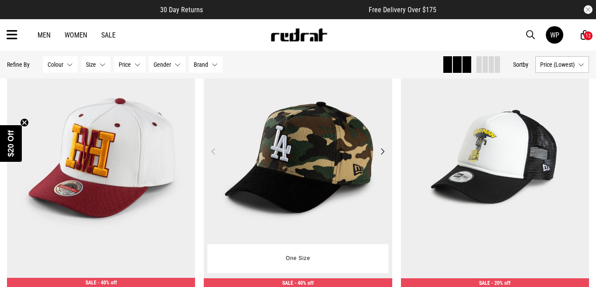
click at [383, 150] on button "Next" at bounding box center [382, 151] width 11 height 10
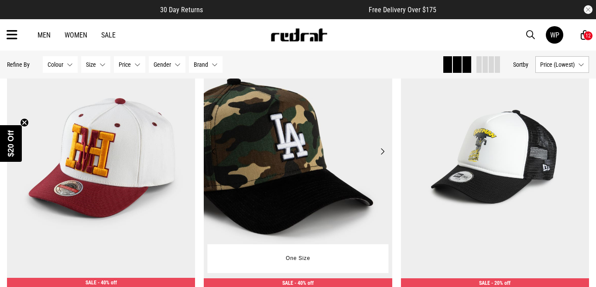
click at [383, 150] on button "Next" at bounding box center [382, 151] width 11 height 10
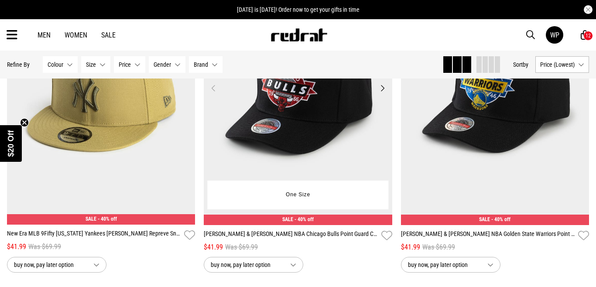
scroll to position [3478, 0]
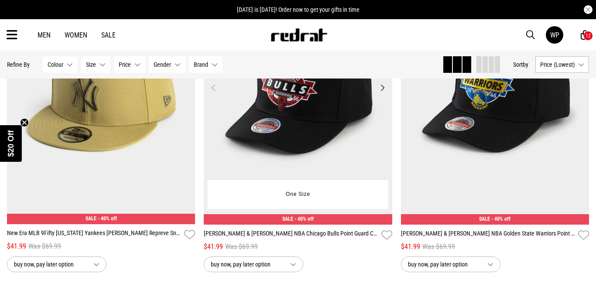
click at [383, 86] on button "Next" at bounding box center [382, 87] width 11 height 10
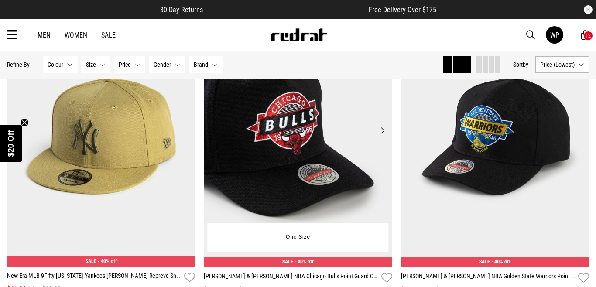
scroll to position [3422, 0]
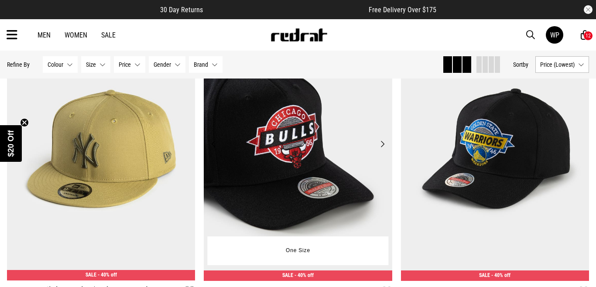
click at [381, 143] on button "Next" at bounding box center [382, 144] width 11 height 10
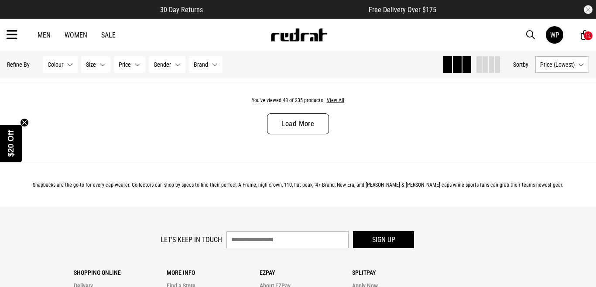
scroll to position [5339, 0]
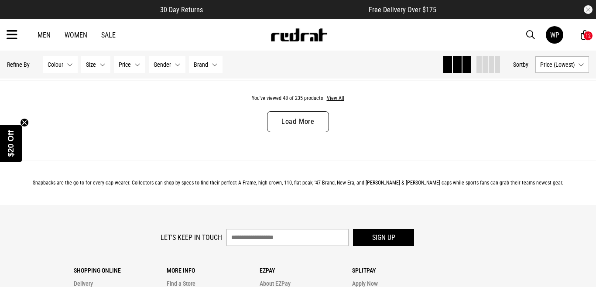
click at [320, 123] on link "Load More" at bounding box center [298, 121] width 62 height 21
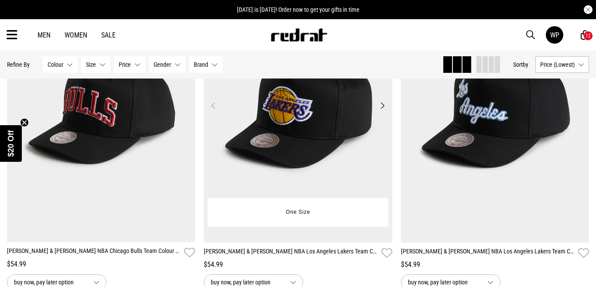
scroll to position [7809, 0]
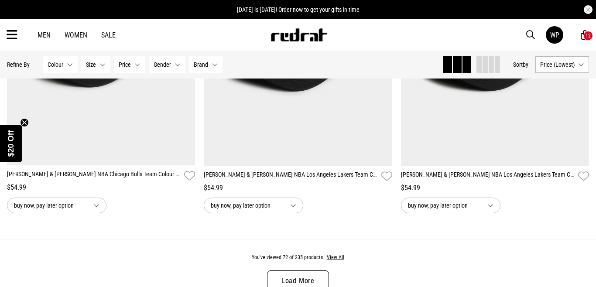
click at [301, 277] on link "Load More" at bounding box center [298, 280] width 62 height 21
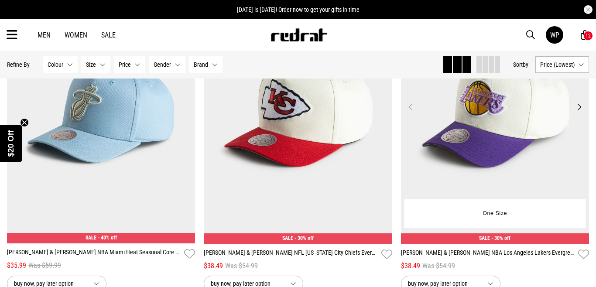
scroll to position [1161, 0]
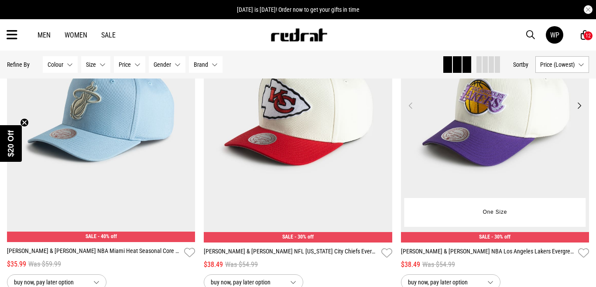
click at [515, 127] on img at bounding box center [495, 111] width 188 height 264
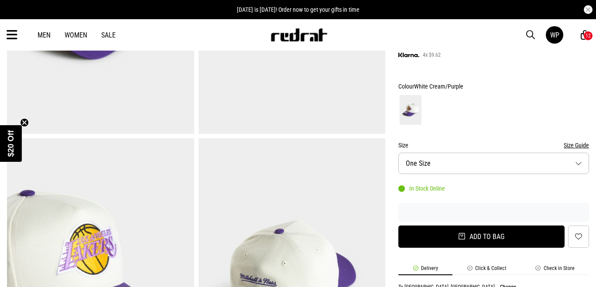
click at [462, 225] on button "Add to bag" at bounding box center [481, 236] width 166 height 22
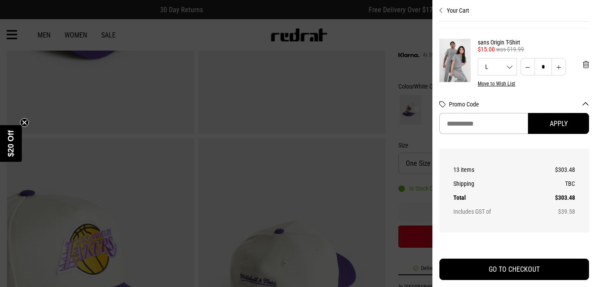
scroll to position [553, 0]
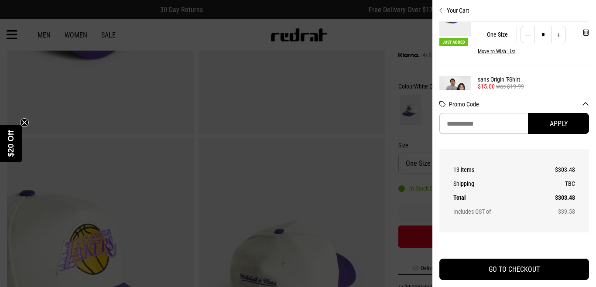
click at [439, 7] on icon "Close cart preview" at bounding box center [441, 10] width 4 height 7
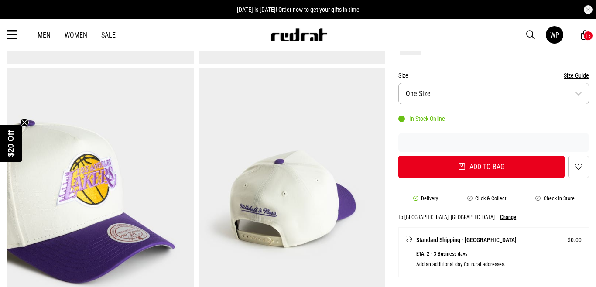
scroll to position [275, 0]
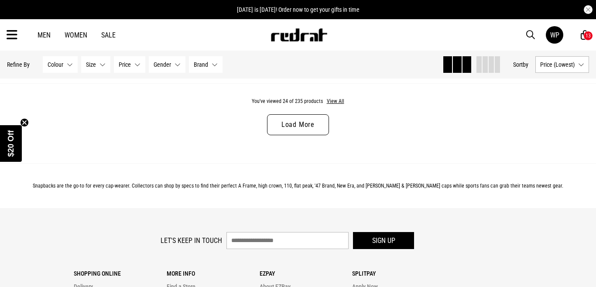
scroll to position [2707, 0]
click at [333, 99] on button "View All" at bounding box center [335, 102] width 18 height 8
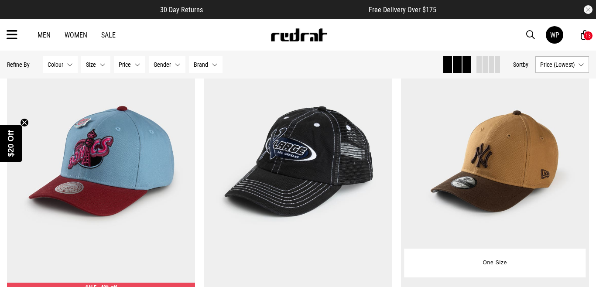
scroll to position [4725, 0]
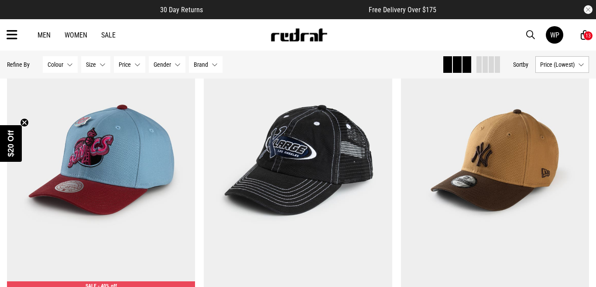
click at [581, 36] on icon at bounding box center [584, 35] width 8 height 11
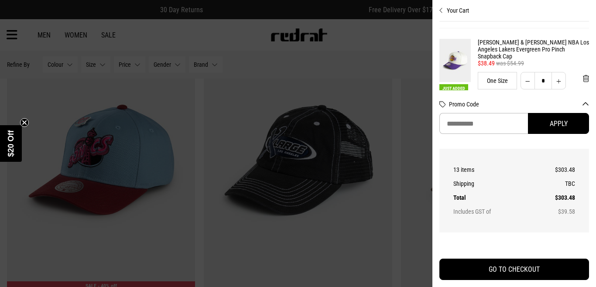
scroll to position [508, 0]
